Goal: Task Accomplishment & Management: Manage account settings

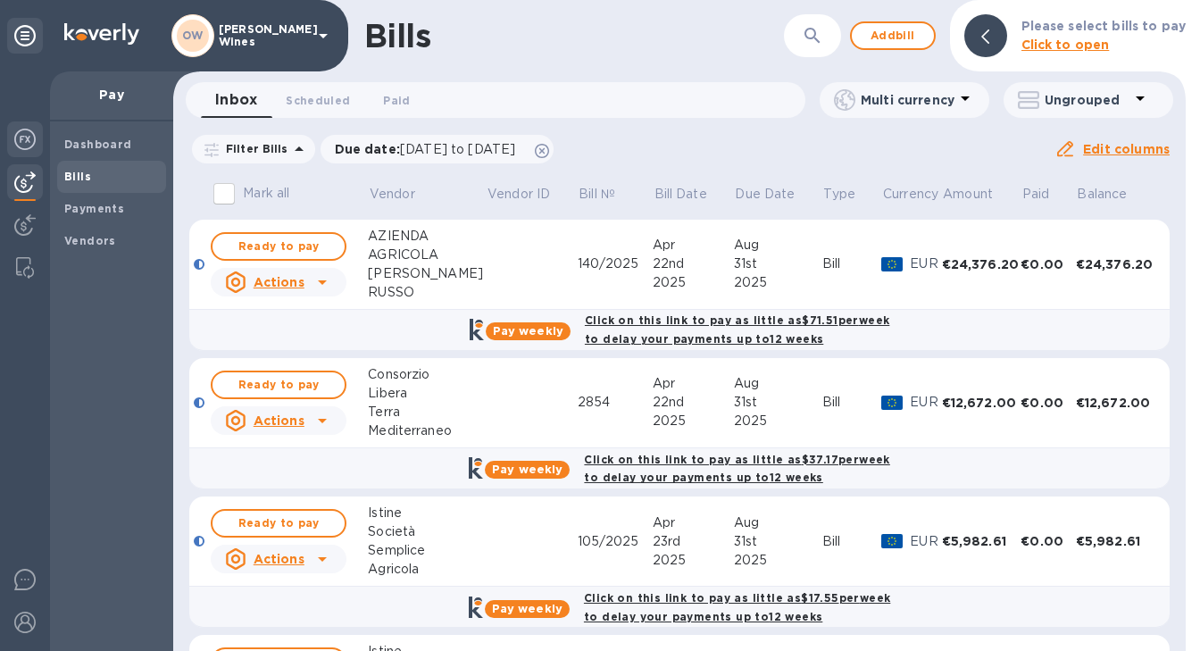
click at [23, 137] on img at bounding box center [24, 139] width 21 height 21
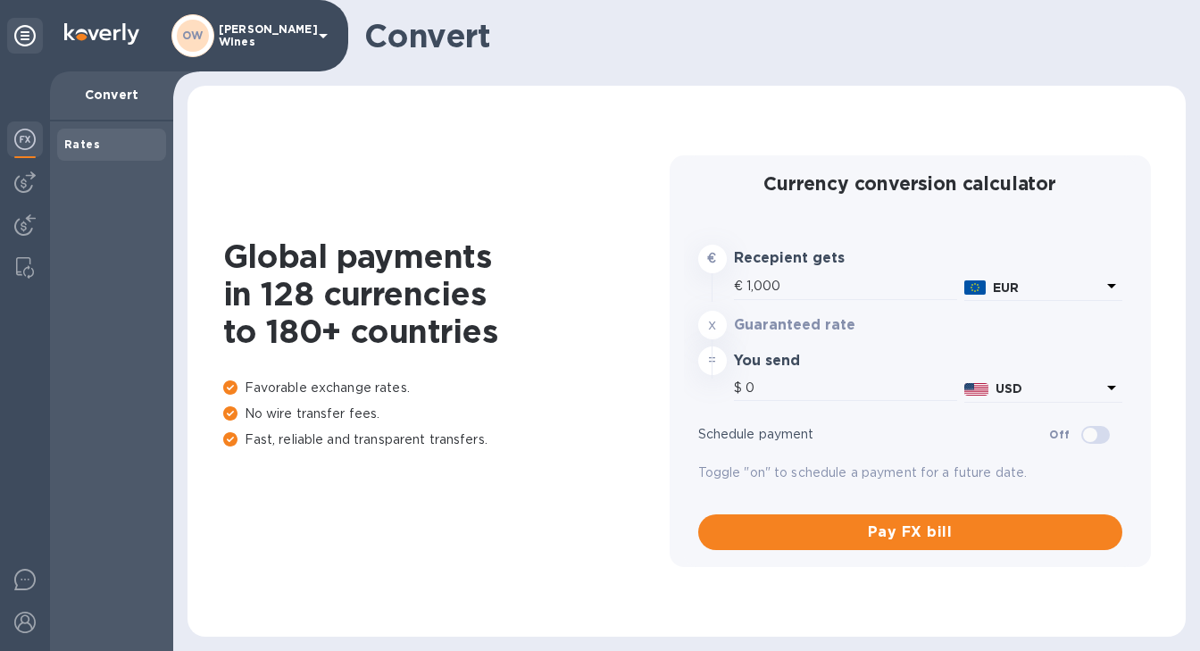
type input "1,173.3"
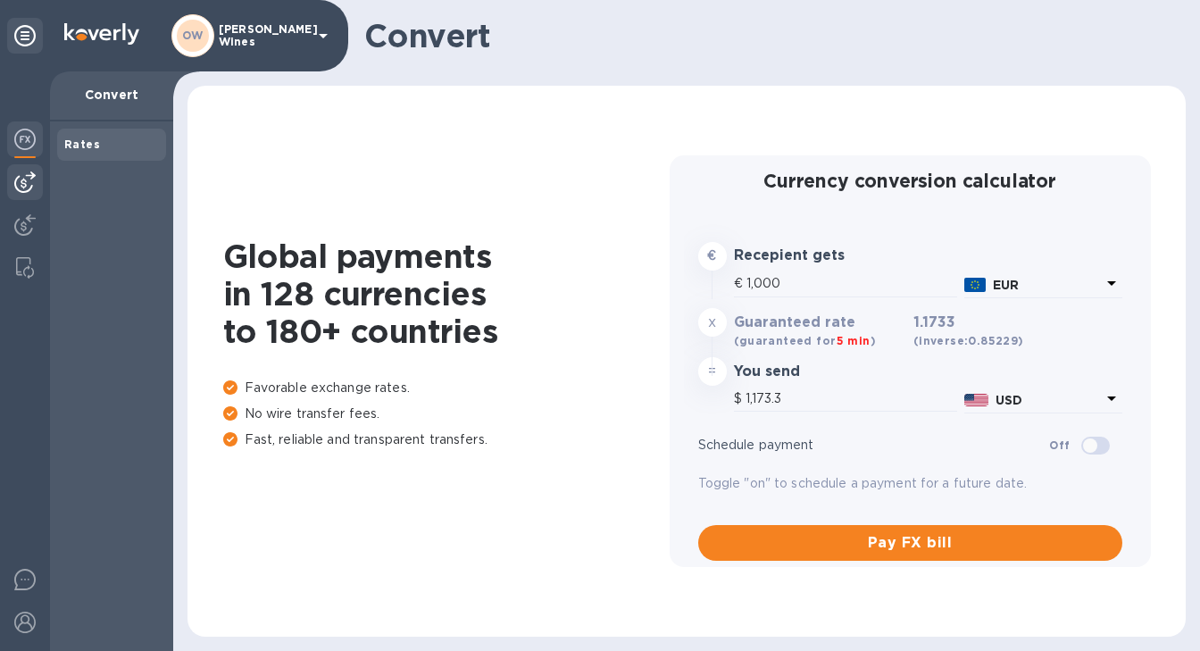
click at [25, 180] on img at bounding box center [24, 181] width 21 height 21
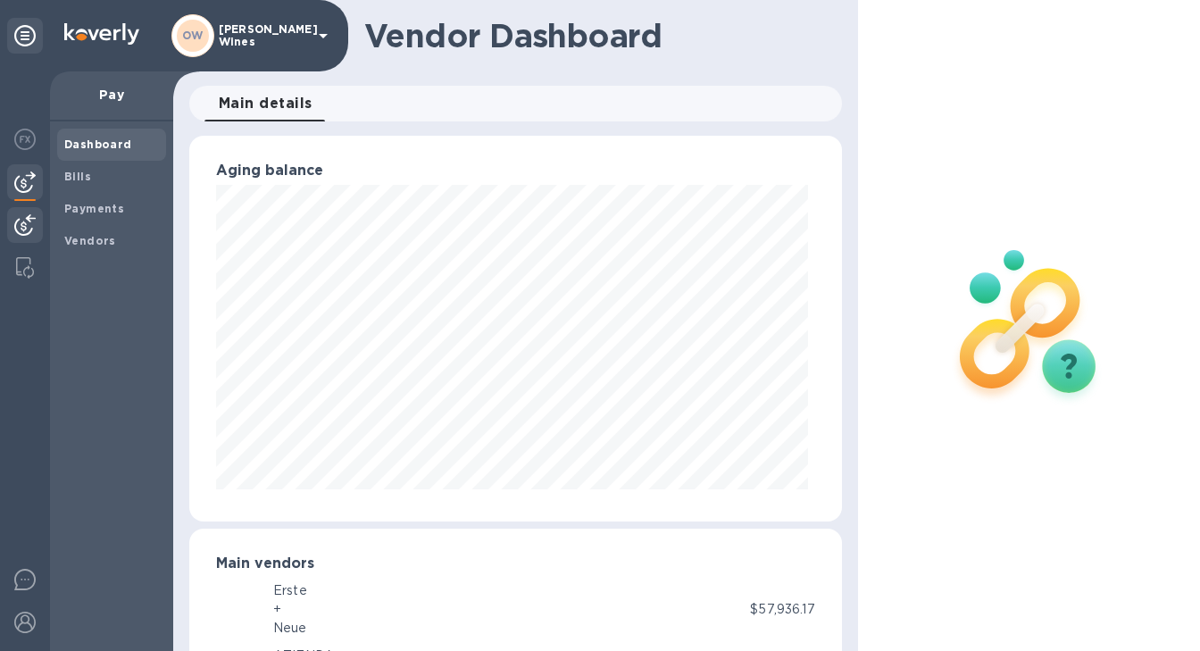
scroll to position [892395, 892135]
click at [71, 171] on b "Bills" at bounding box center [77, 176] width 27 height 13
